Goal: Check status: Check status

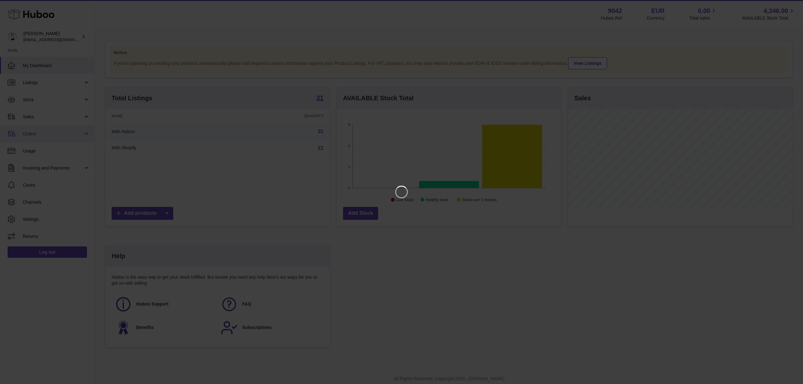
scroll to position [99, 226]
click at [792, 4] on icon "Close" at bounding box center [793, 6] width 8 height 8
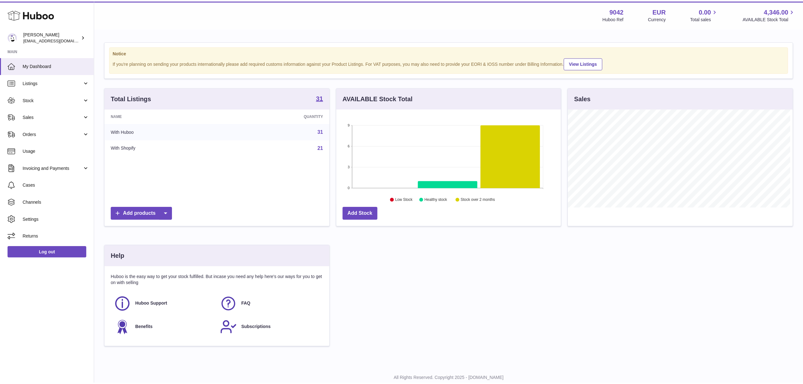
scroll to position [316047, 315922]
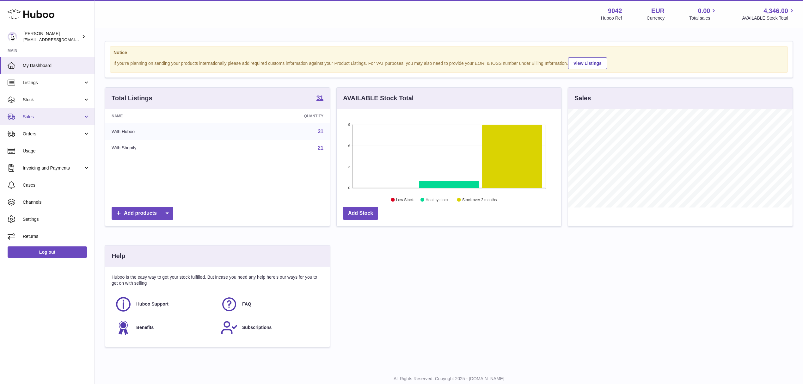
click at [34, 118] on span "Sales" at bounding box center [53, 117] width 60 height 6
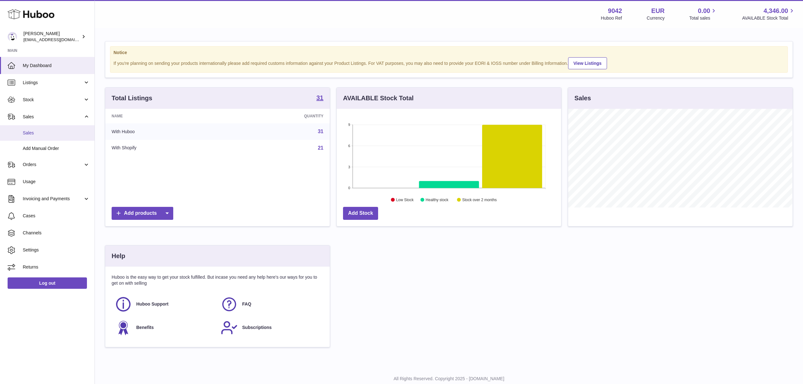
click at [34, 134] on span "Sales" at bounding box center [56, 133] width 67 height 6
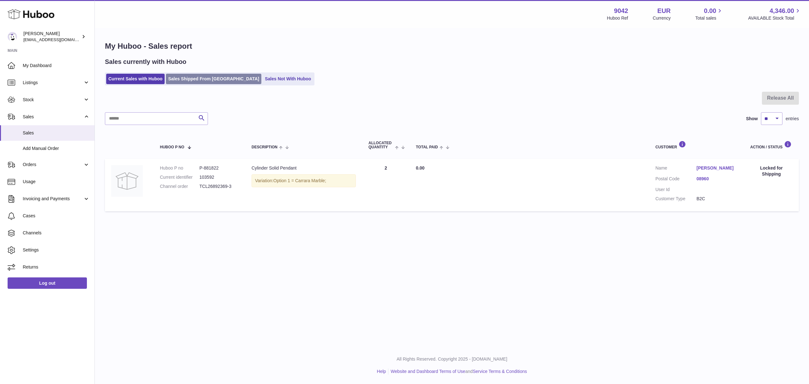
click at [180, 81] on link "Sales Shipped From [GEOGRAPHIC_DATA]" at bounding box center [213, 79] width 95 height 10
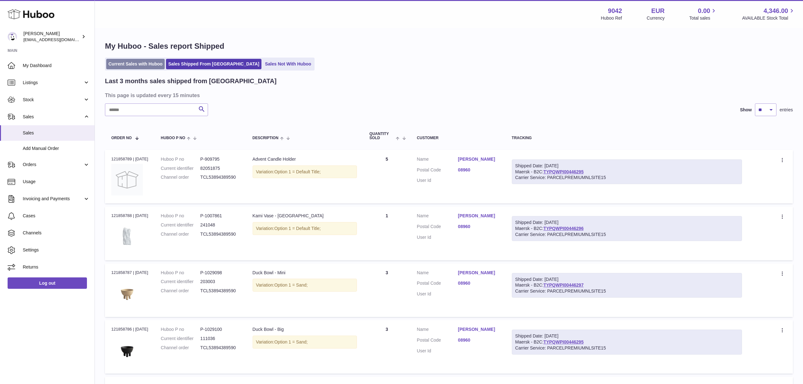
click at [131, 63] on link "Current Sales with Huboo" at bounding box center [135, 64] width 58 height 10
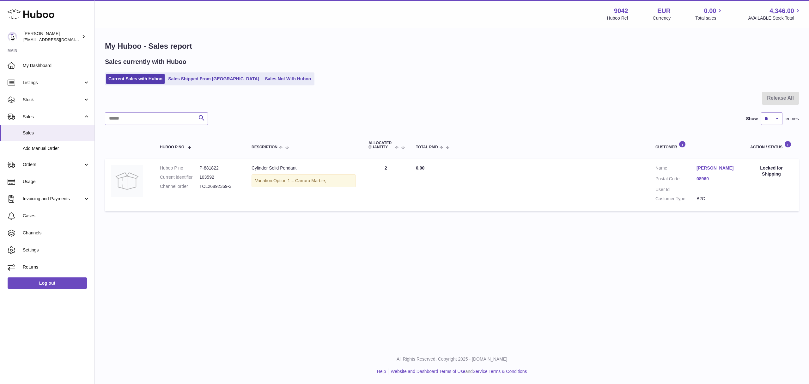
click at [221, 185] on dd "TCL26892369-3" at bounding box center [219, 186] width 40 height 6
copy tr "TCL26892369-3 Description"
click at [324, 247] on div "Menu Huboo 9042 Huboo Ref EUR Currency 0.00 Total sales 4,346.00 AVAILABLE Stoc…" at bounding box center [452, 173] width 714 height 346
